Goal: Task Accomplishment & Management: Use online tool/utility

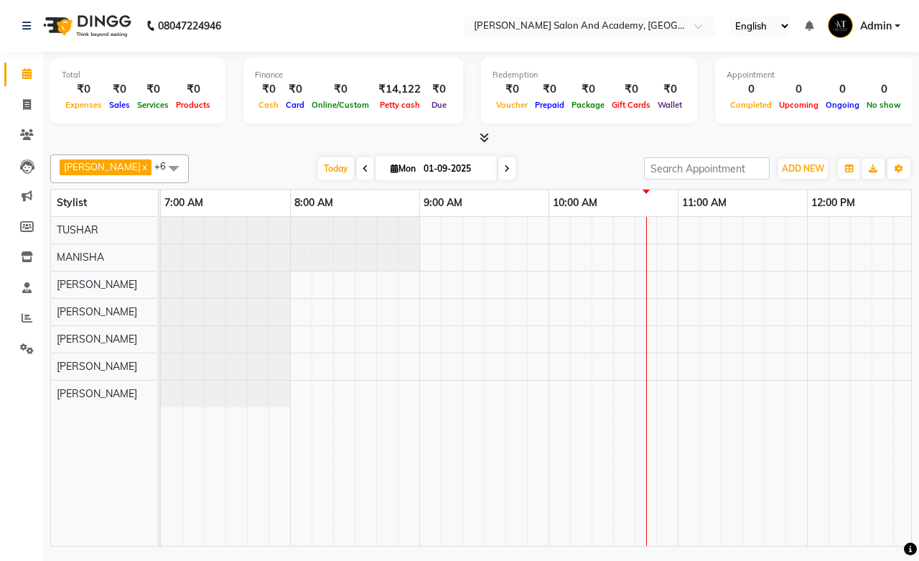
click at [647, 190] on div at bounding box center [646, 192] width 7 height 4
click at [810, 164] on span "ADD NEW" at bounding box center [803, 168] width 42 height 11
click at [755, 233] on link "Add Expense" at bounding box center [770, 232] width 113 height 19
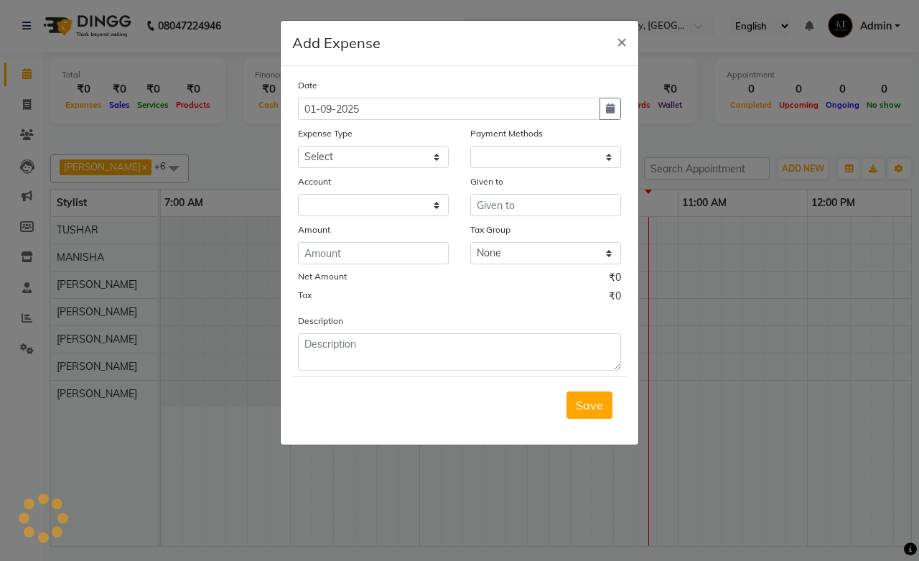
select select "1"
select select "5474"
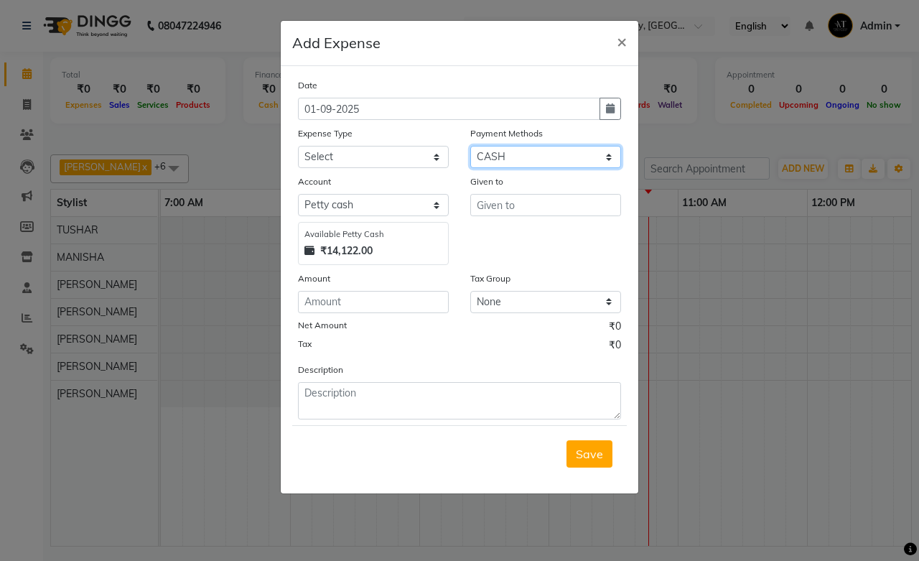
click at [522, 159] on select "Select Pine Labs Wallet CASH PhonePe CARD UPI ONLINE" at bounding box center [545, 157] width 151 height 22
select select "8"
click at [470, 146] on select "Select Pine Labs Wallet CASH PhonePe CARD UPI ONLINE" at bounding box center [545, 157] width 151 height 22
select select "5475"
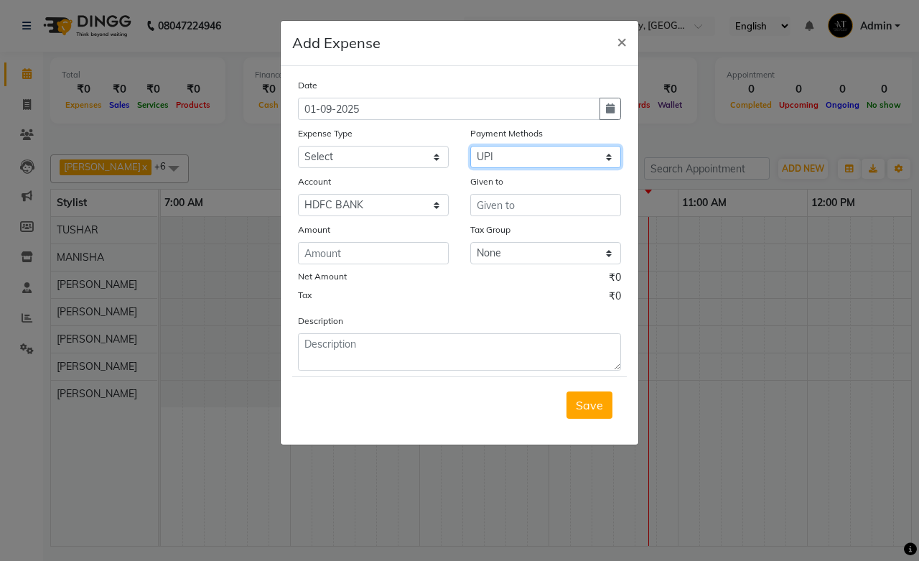
click at [497, 156] on select "Select Pine Labs Wallet CASH PhonePe CARD UPI ONLINE" at bounding box center [545, 157] width 151 height 22
click at [479, 159] on select "Select Pine Labs Wallet CASH PhonePe CARD UPI ONLINE" at bounding box center [545, 157] width 151 height 22
click at [382, 151] on select "Select Advance Salary Bank charges Car maintenance Cash transfer to bank Cash t…" at bounding box center [373, 157] width 151 height 22
click at [528, 208] on input "text" at bounding box center [545, 205] width 151 height 22
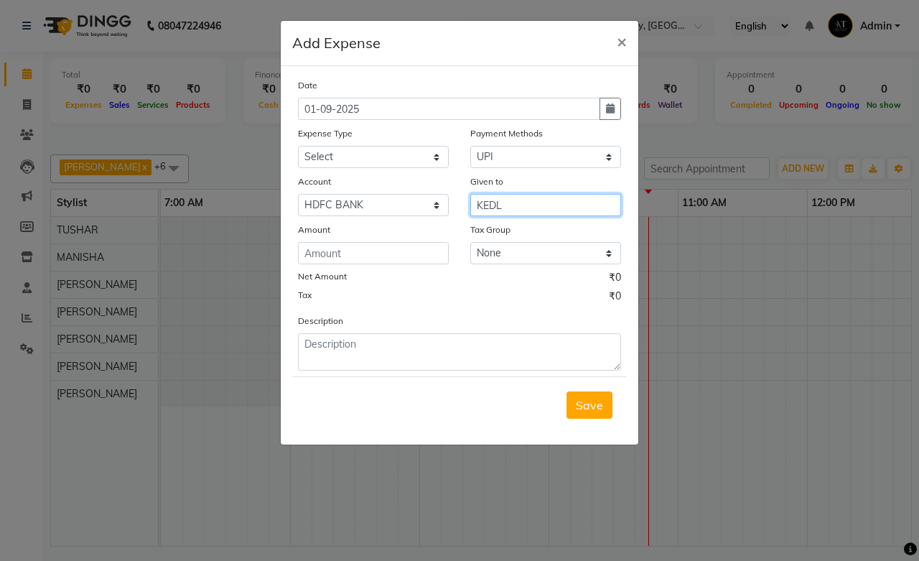
type input "KEDL"
click at [393, 160] on select "Select Advance Salary Bank charges Car maintenance Cash transfer to bank Cash t…" at bounding box center [373, 157] width 151 height 22
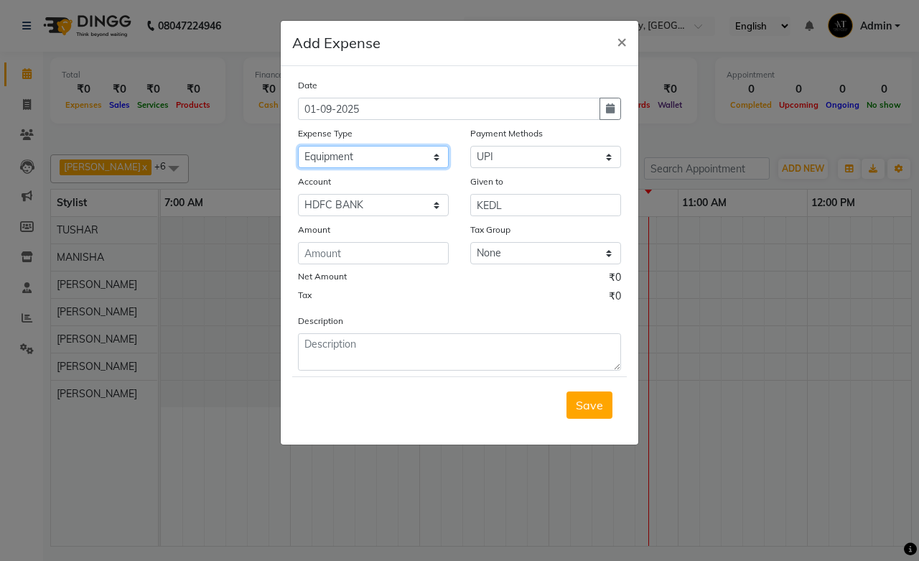
click at [395, 149] on select "Select Advance Salary Bank charges Car maintenance Cash transfer to bank Cash t…" at bounding box center [373, 157] width 151 height 22
click at [343, 145] on div "Expense Type" at bounding box center [373, 136] width 151 height 20
click at [348, 151] on select "Select Advance Salary Bank charges Car maintenance Cash transfer to bank Cash t…" at bounding box center [373, 157] width 151 height 22
select select "16594"
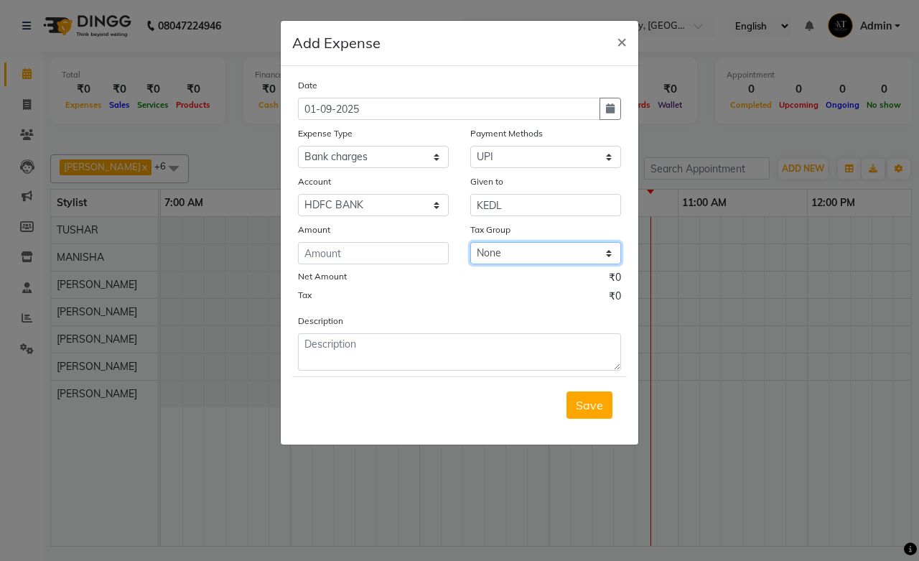
click at [514, 252] on select "None GST" at bounding box center [545, 253] width 151 height 22
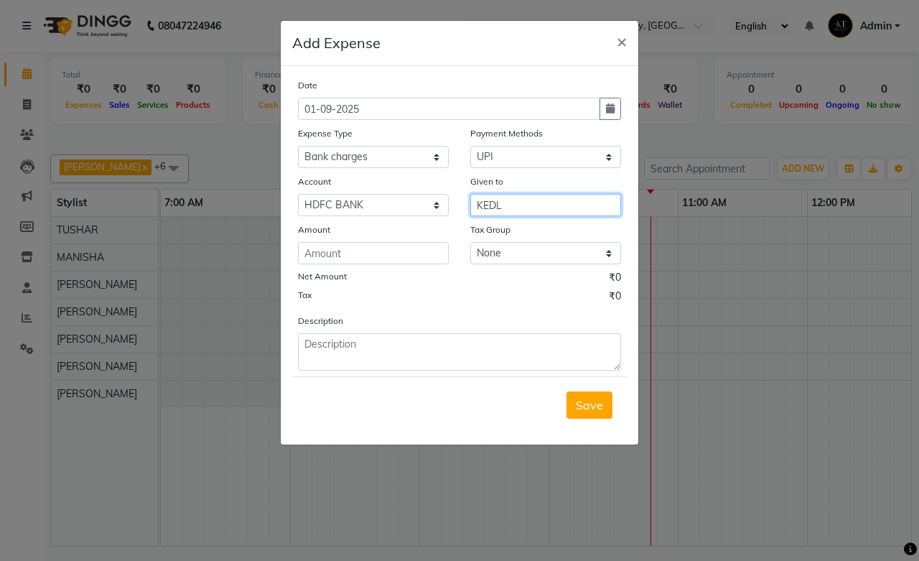
click at [500, 207] on input "KEDL" at bounding box center [545, 205] width 151 height 22
type input "KEDL ELECTRICITY BILL"
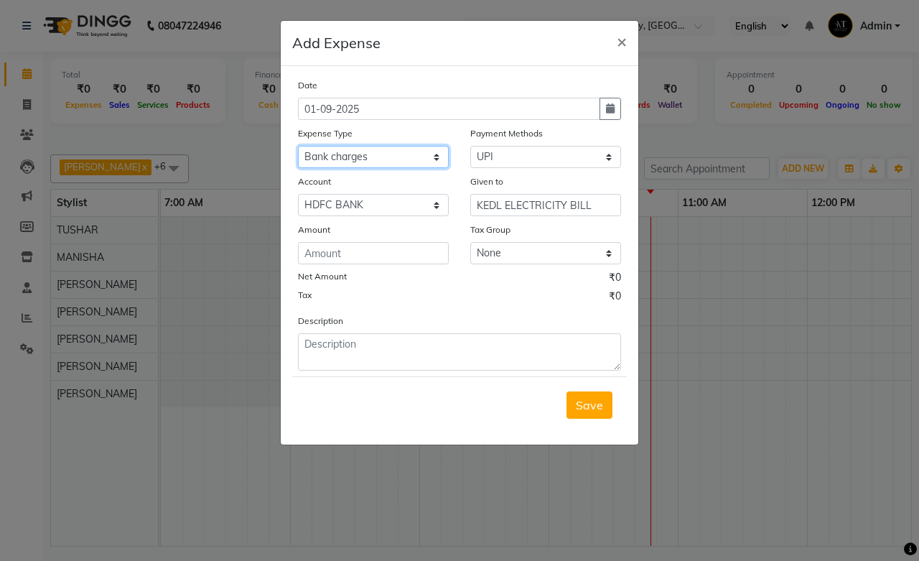
click at [366, 163] on select "Select Advance Salary Bank charges Car maintenance Cash transfer to bank Cash t…" at bounding box center [373, 157] width 151 height 22
select select "16579"
click at [298, 146] on select "Select Advance Salary Bank charges Car maintenance Cash transfer to bank Cash t…" at bounding box center [373, 157] width 151 height 22
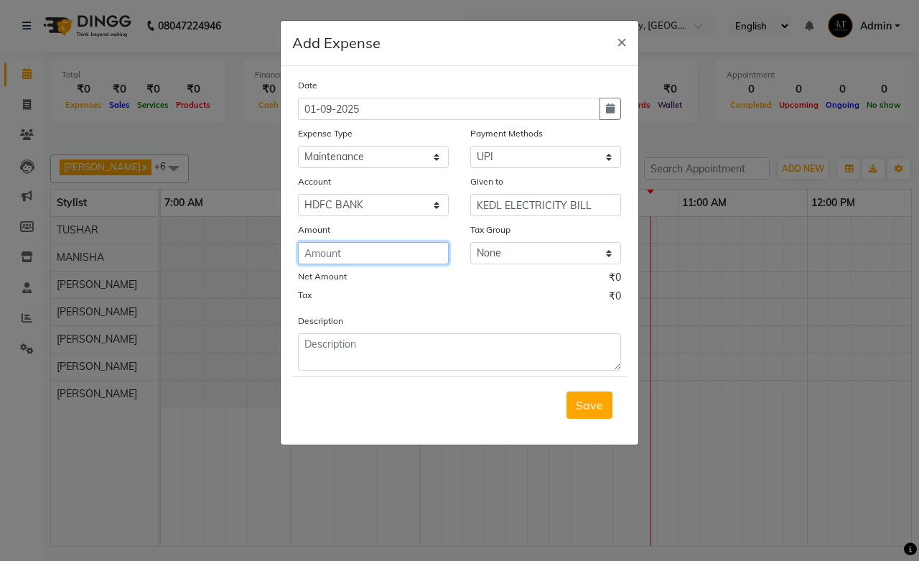
click at [363, 264] on input "number" at bounding box center [373, 253] width 151 height 22
type input "425"
click at [608, 406] on button "Save" at bounding box center [589, 404] width 46 height 27
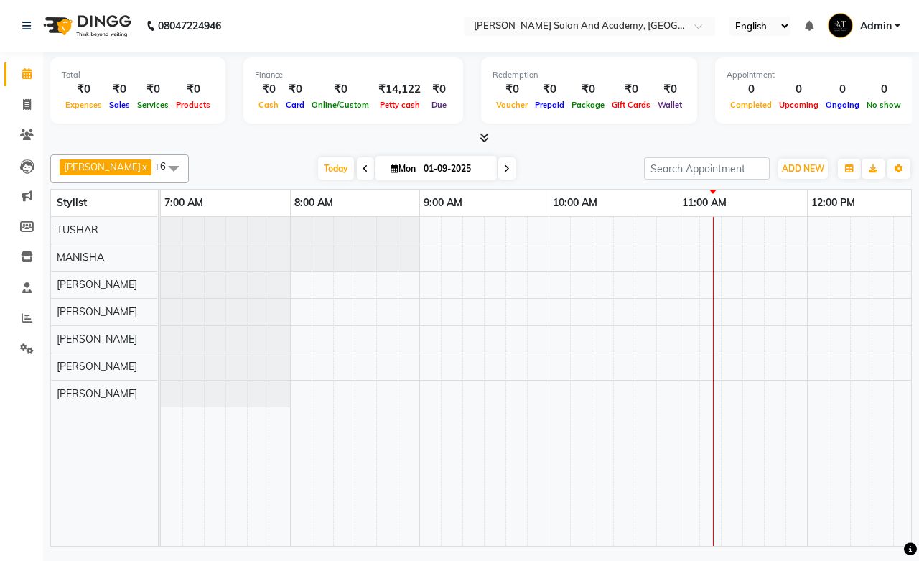
click at [889, 29] on span "Admin" at bounding box center [876, 26] width 32 height 15
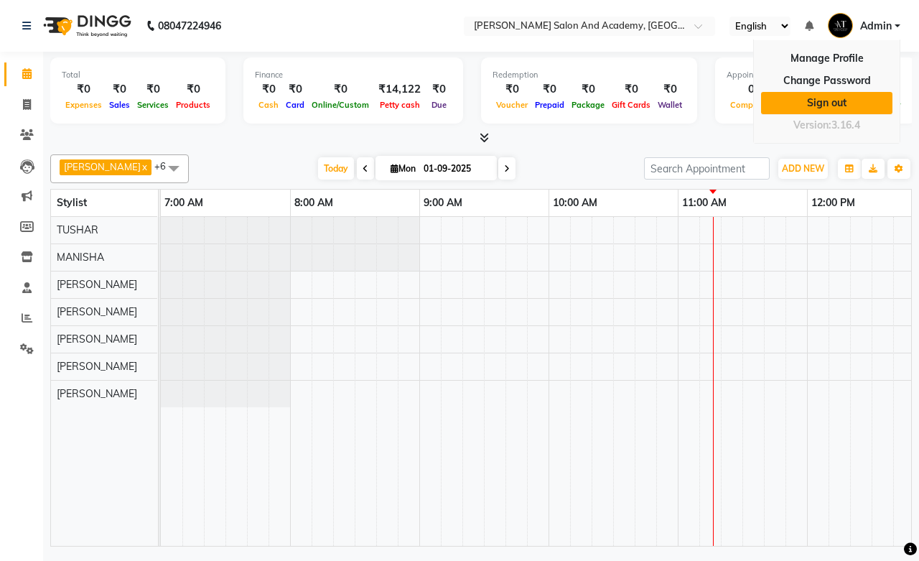
click at [841, 106] on link "Sign out" at bounding box center [826, 103] width 131 height 22
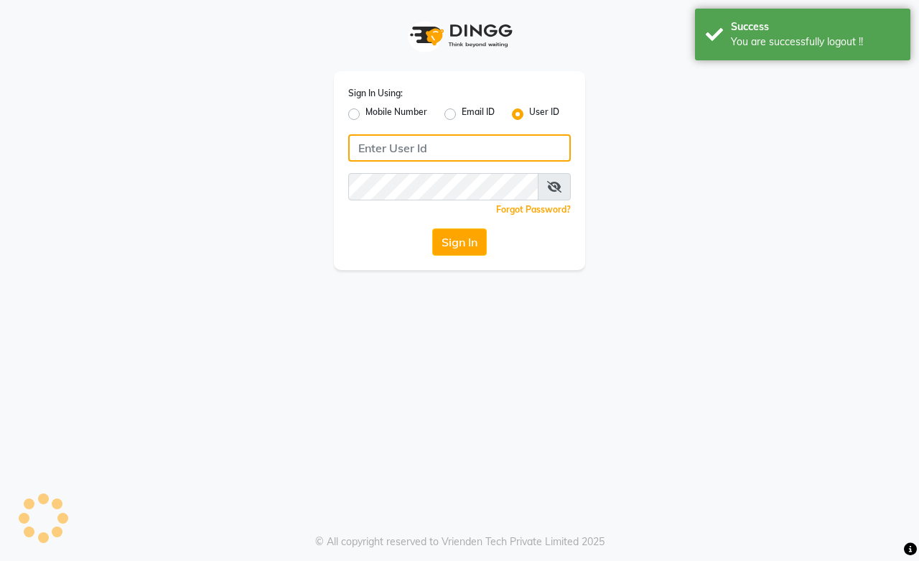
type input "7014415988"
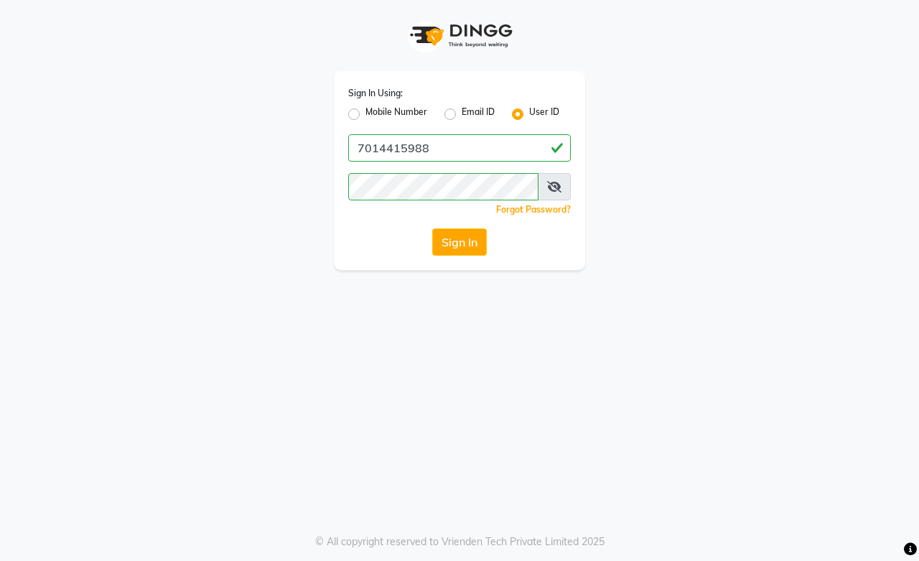
click at [365, 117] on label "Mobile Number" at bounding box center [396, 114] width 62 height 17
click at [365, 115] on input "Mobile Number" at bounding box center [369, 110] width 9 height 9
radio input "true"
radio input "false"
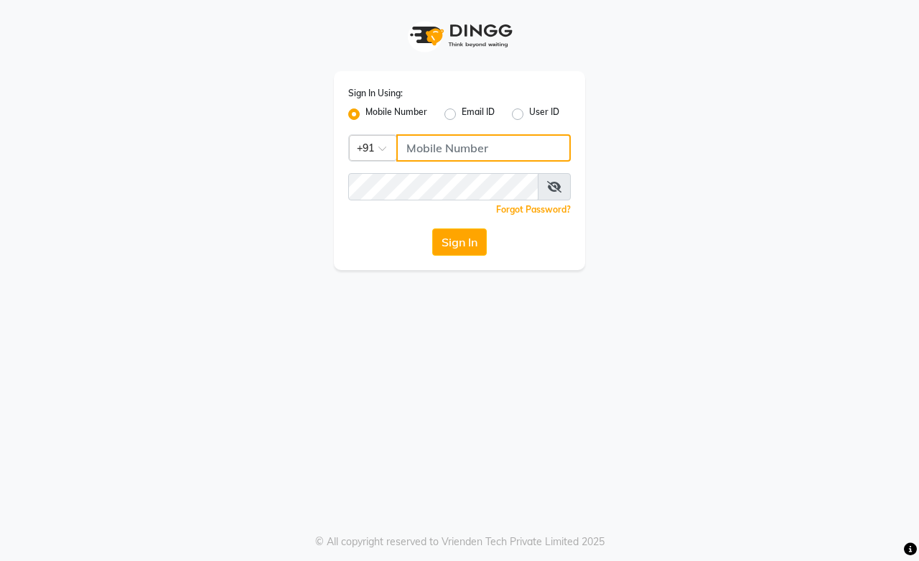
click at [431, 147] on input "Username" at bounding box center [483, 147] width 174 height 27
type input "9828338644"
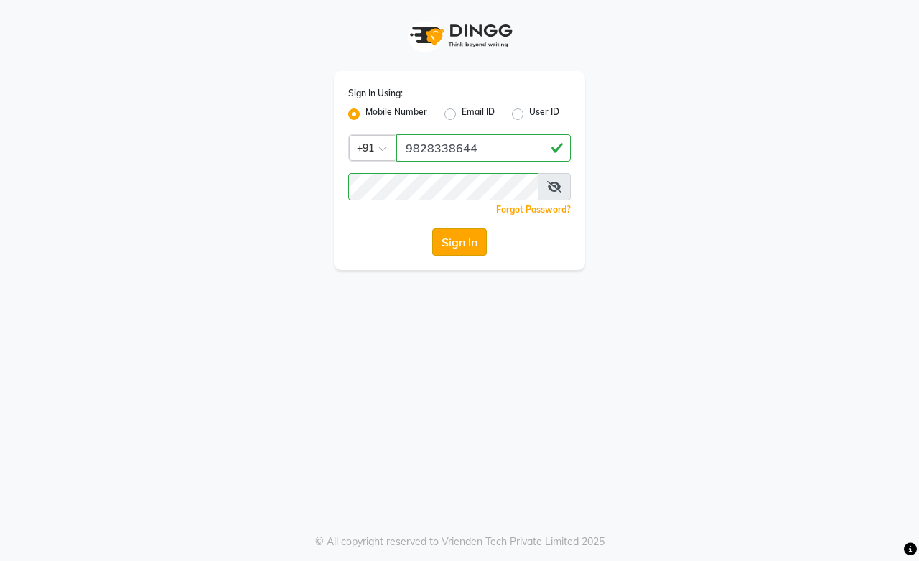
click at [472, 245] on button "Sign In" at bounding box center [459, 241] width 55 height 27
